Goal: Task Accomplishment & Management: Use online tool/utility

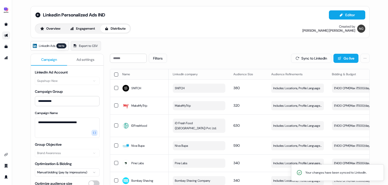
scroll to position [0, 143]
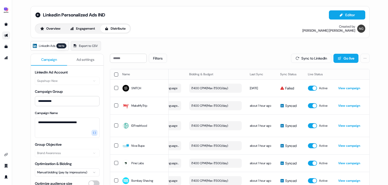
click at [79, 58] on span "Ad settings" at bounding box center [86, 59] width 18 height 5
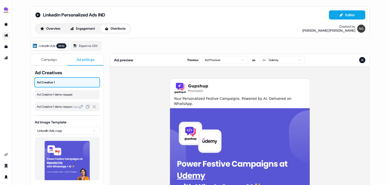
click at [63, 106] on span "Ad Creative 1 demo request copy" at bounding box center [67, 106] width 61 height 5
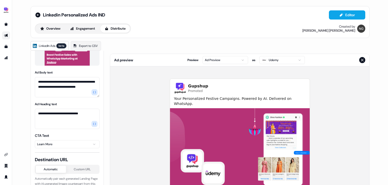
scroll to position [115, 0]
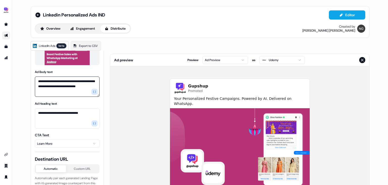
click at [75, 79] on textarea "**********" at bounding box center [67, 86] width 65 height 20
drag, startPoint x: 76, startPoint y: 85, endPoint x: 55, endPoint y: 84, distance: 21.3
click at [55, 84] on textarea "**********" at bounding box center [67, 86] width 65 height 20
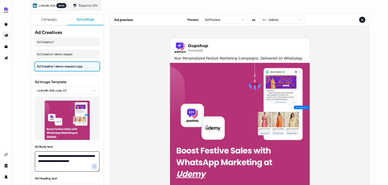
scroll to position [0, 0]
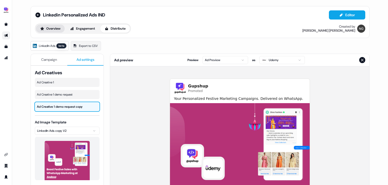
type textarea "**********"
click at [57, 28] on button "Overview" at bounding box center [50, 29] width 29 height 8
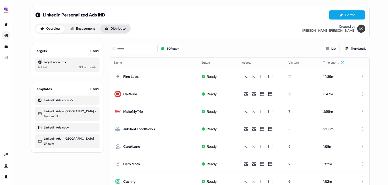
click at [118, 31] on button "Distribute" at bounding box center [115, 29] width 30 height 8
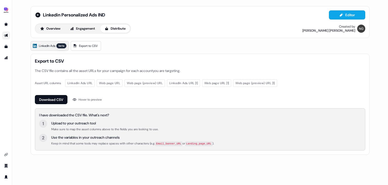
click at [57, 46] on link "LinkedIn Ads beta" at bounding box center [50, 46] width 38 height 10
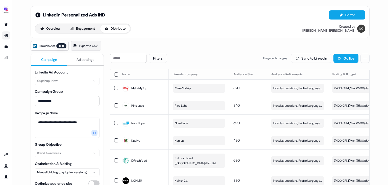
click at [309, 56] on button "Sync to LinkedIn" at bounding box center [311, 58] width 40 height 9
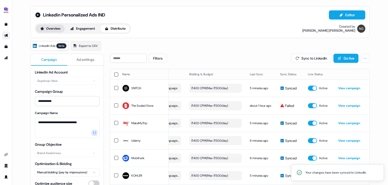
click at [55, 28] on button "Overview" at bounding box center [50, 29] width 29 height 8
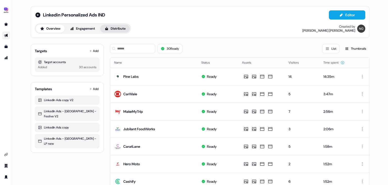
click at [119, 31] on button "Distribute" at bounding box center [115, 29] width 30 height 8
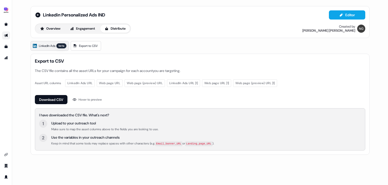
click at [61, 41] on link "LinkedIn Ads beta" at bounding box center [50, 46] width 38 height 10
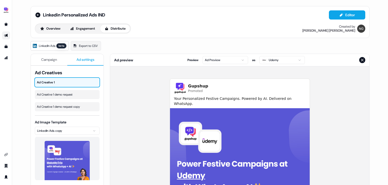
click at [84, 56] on button "Ad settings" at bounding box center [85, 60] width 36 height 12
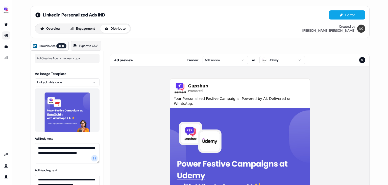
scroll to position [52, 0]
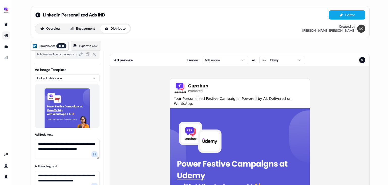
click at [66, 55] on span "Ad Creative 1 demo request copy" at bounding box center [67, 54] width 61 height 5
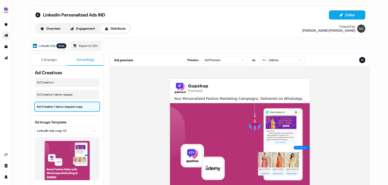
scroll to position [0, 0]
drag, startPoint x: 111, startPoint y: 13, endPoint x: 42, endPoint y: 16, distance: 69.1
click at [42, 16] on div "Linkedin Personalized Ads IND Editor" at bounding box center [200, 14] width 331 height 9
copy span "Linkedin Personalized Ads IND"
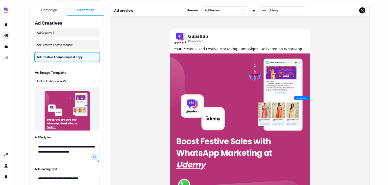
scroll to position [50, 0]
click at [19, 30] on div "**********" at bounding box center [200, 92] width 376 height 185
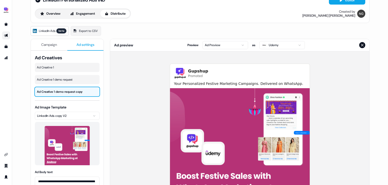
scroll to position [0, 0]
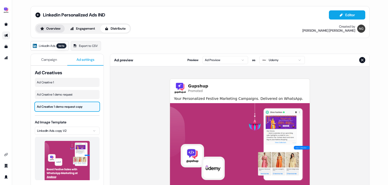
click at [55, 31] on button "Overview" at bounding box center [50, 29] width 29 height 8
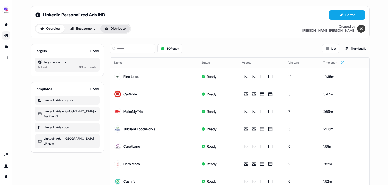
click at [113, 26] on button "Distribute" at bounding box center [115, 29] width 30 height 8
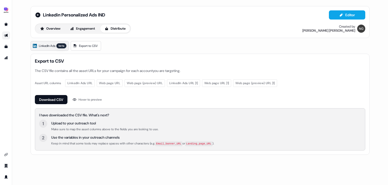
click at [50, 46] on span "LinkedIn Ads" at bounding box center [47, 45] width 16 height 5
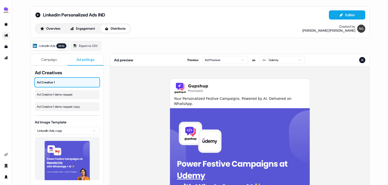
click at [86, 63] on button "Ad settings" at bounding box center [85, 60] width 36 height 12
click at [65, 105] on span "Ad Creative 1 demo request copy" at bounding box center [67, 106] width 61 height 5
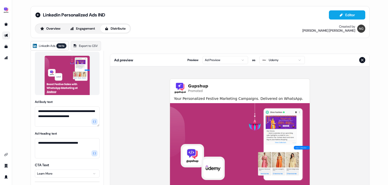
scroll to position [85, 0]
